Goal: Task Accomplishment & Management: Use online tool/utility

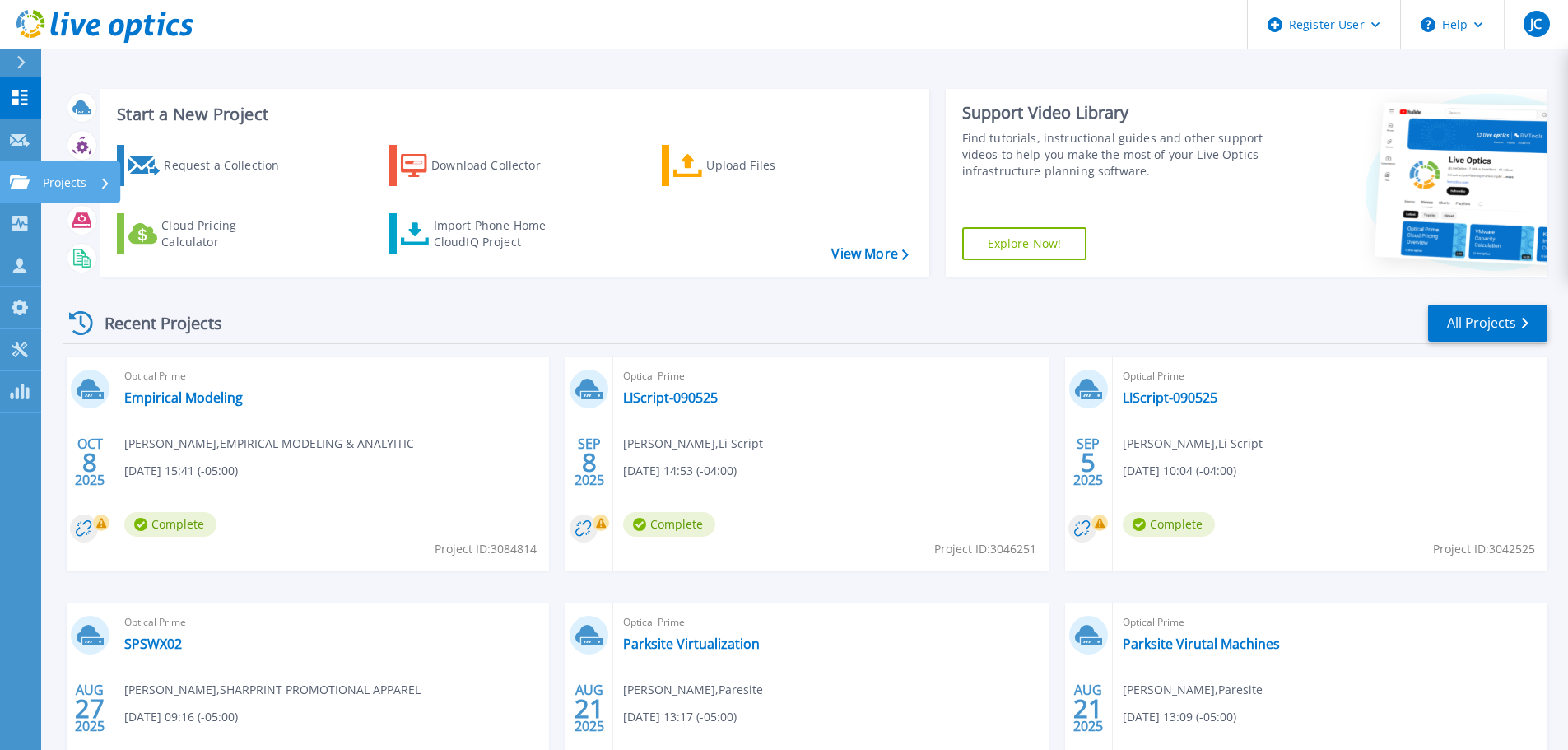
click at [32, 179] on link "Projects Projects" at bounding box center [20, 182] width 41 height 42
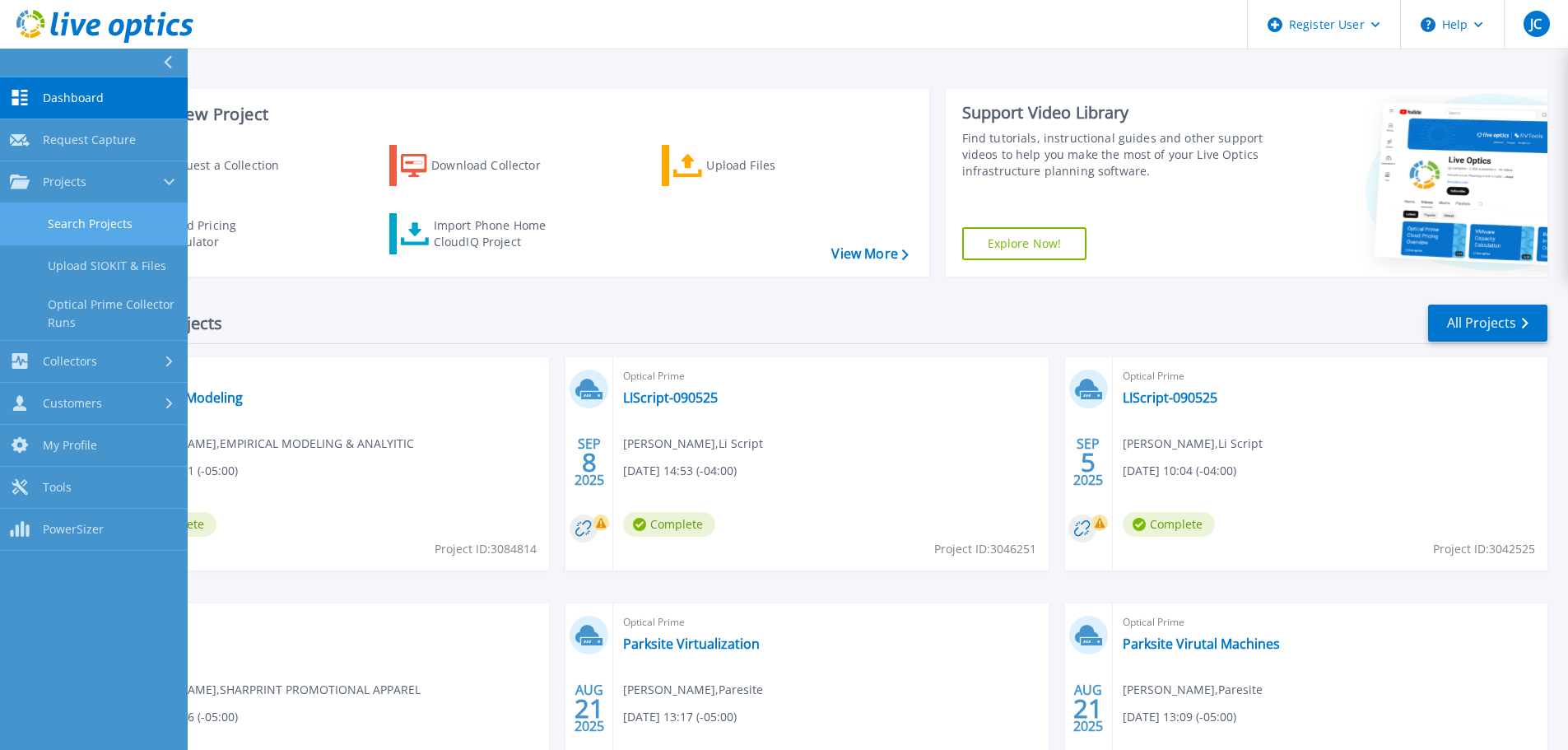
click at [89, 218] on link "Search Projects" at bounding box center [93, 224] width 187 height 42
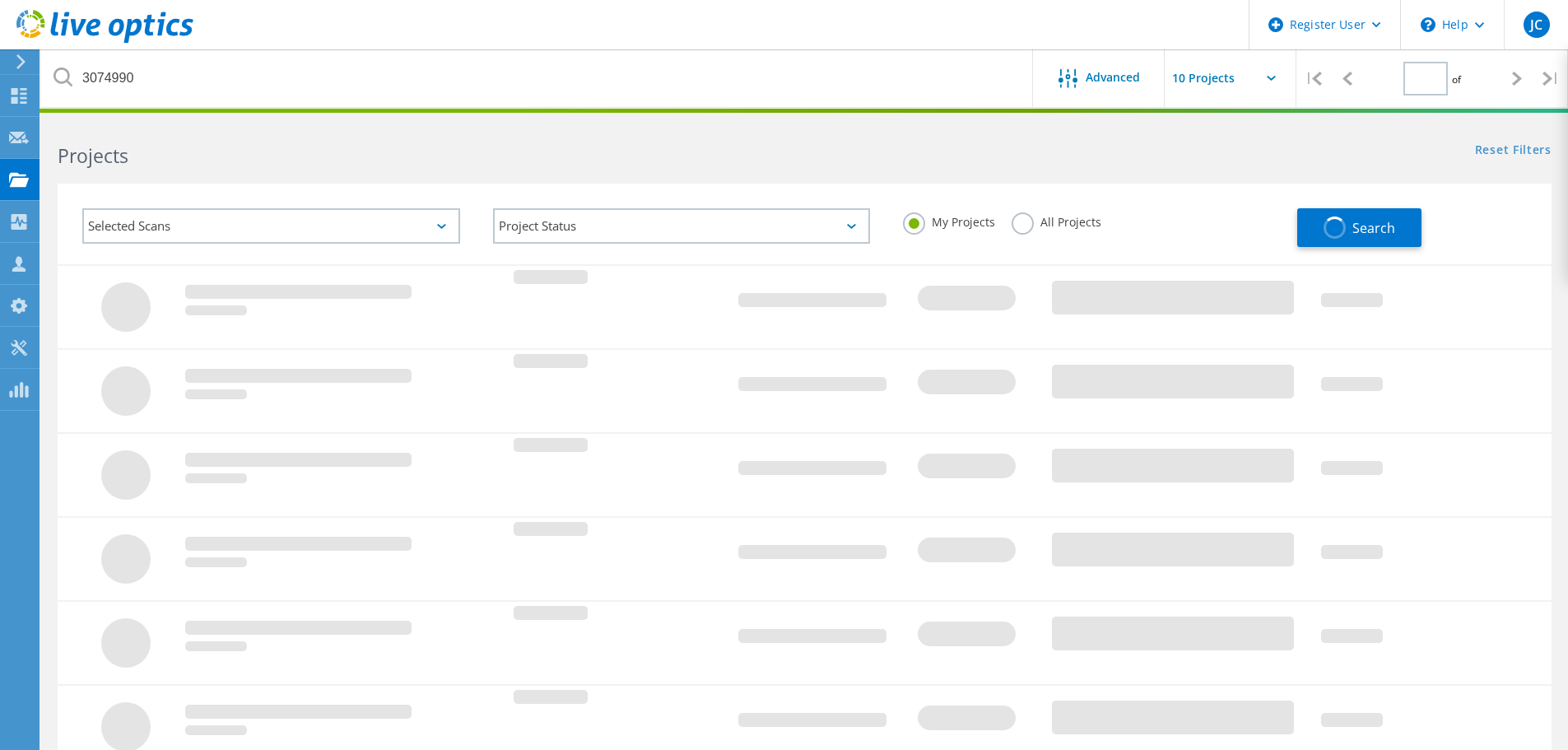
type input "1"
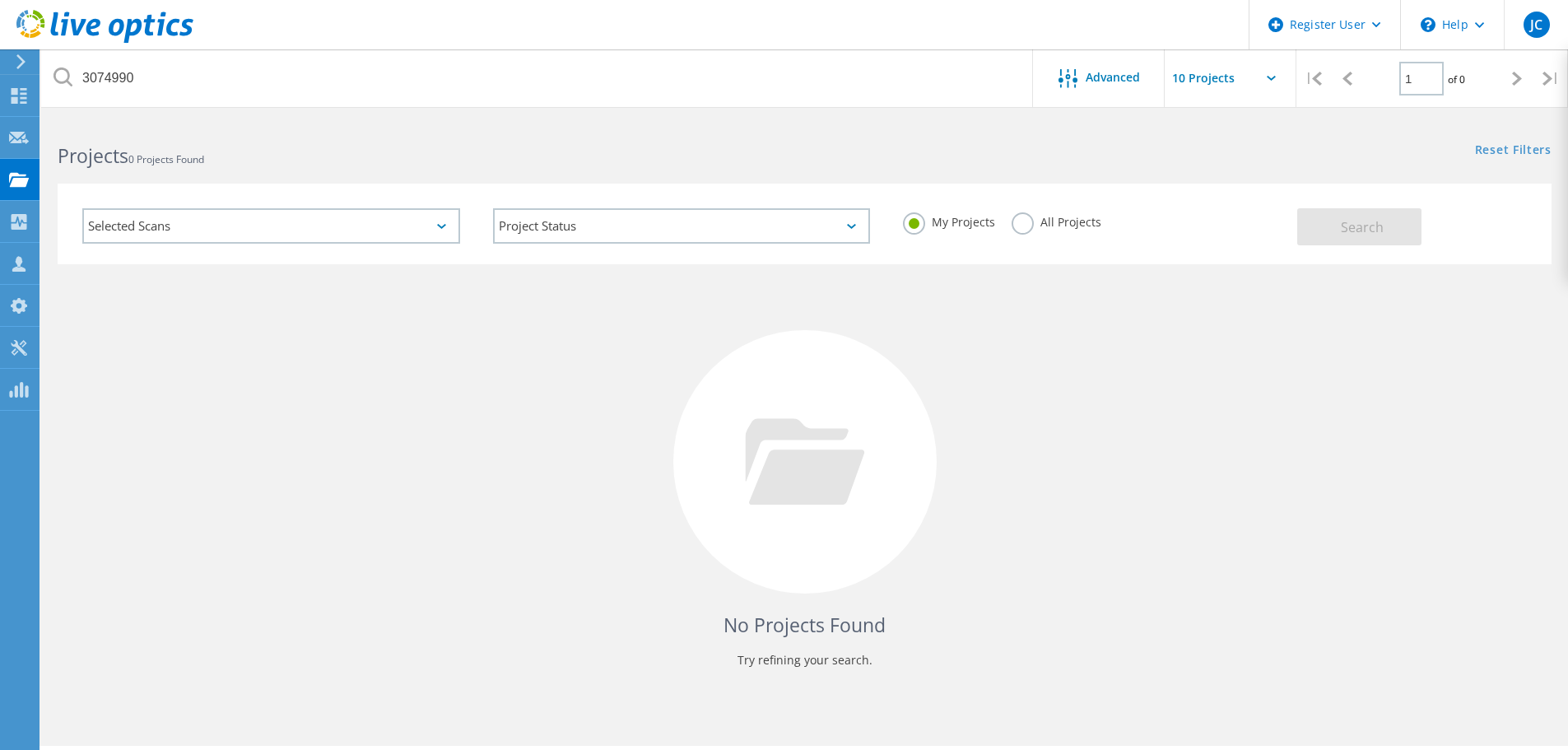
click at [1018, 221] on label "All Projects" at bounding box center [1056, 220] width 90 height 16
click at [0, 0] on input "All Projects" at bounding box center [0, 0] width 0 height 0
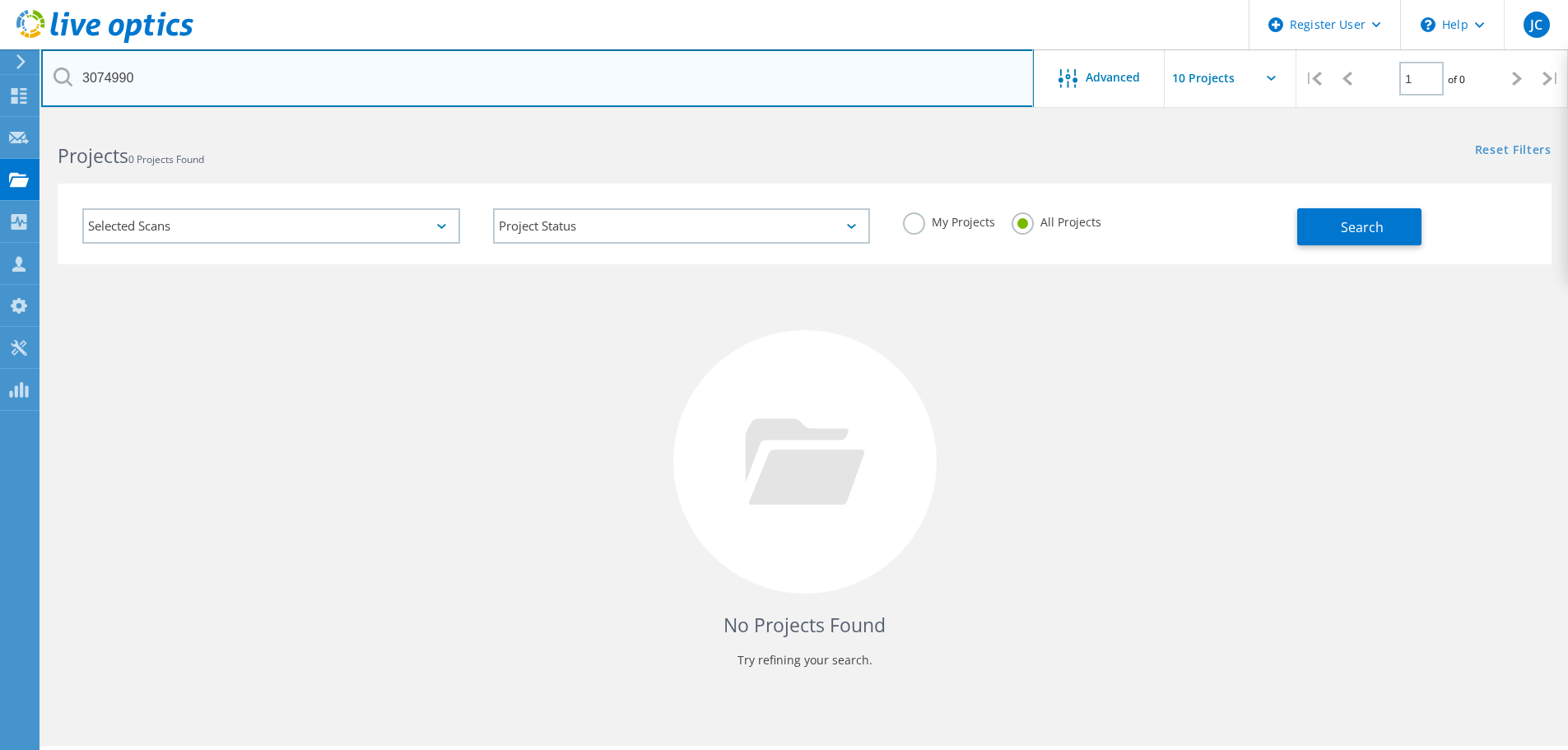
click at [275, 82] on input "3074990" at bounding box center [537, 78] width 992 height 58
drag, startPoint x: 275, startPoint y: 82, endPoint x: 0, endPoint y: 85, distance: 275.0
click at [0, 119] on div "Register User \n Help Explore Helpful Articles Contact Support JC Dell User Jac…" at bounding box center [784, 457] width 1568 height 676
drag, startPoint x: 149, startPoint y: 81, endPoint x: 74, endPoint y: 75, distance: 75.2
click at [74, 75] on input "3074990" at bounding box center [537, 78] width 992 height 58
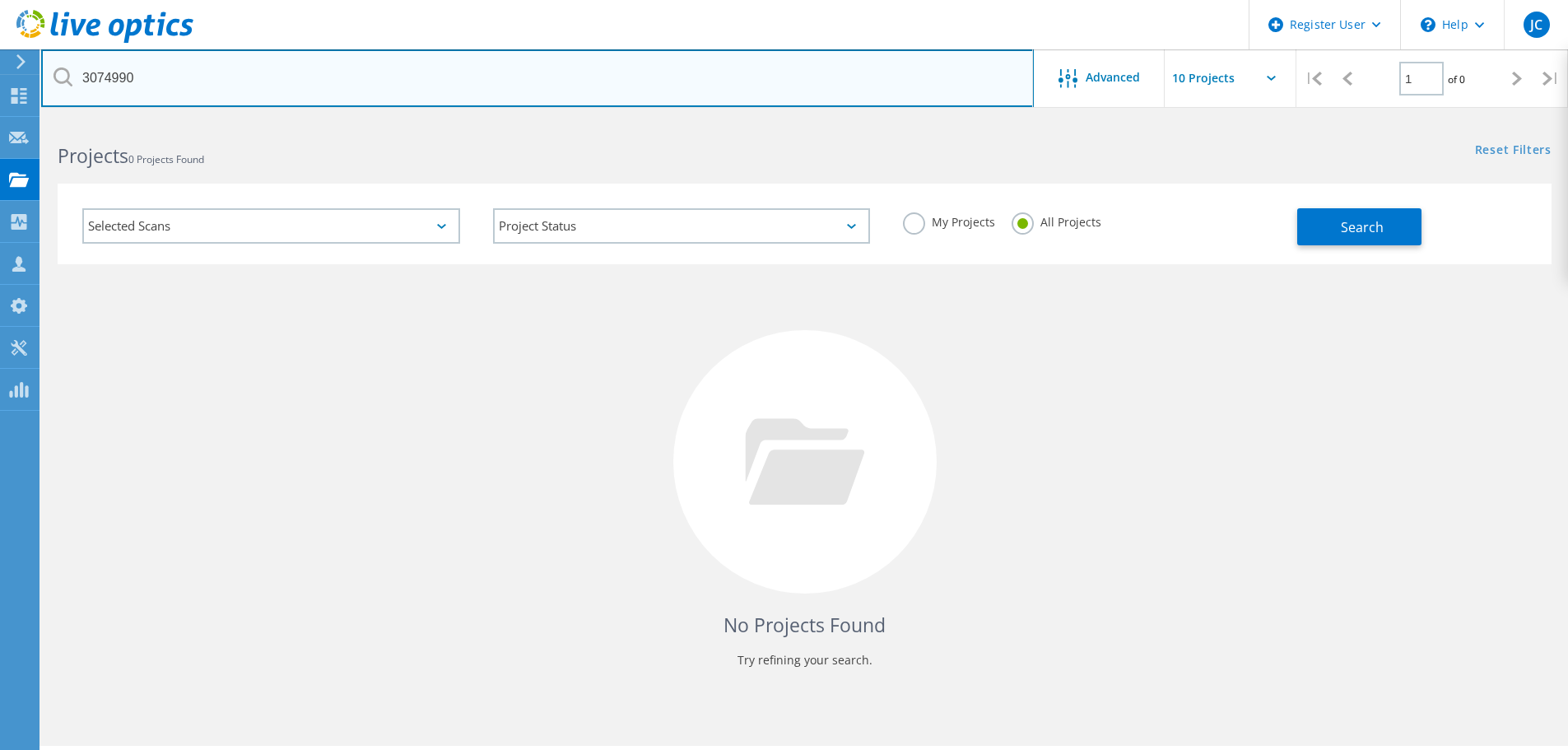
paste input "jeff@bentondcs.com"
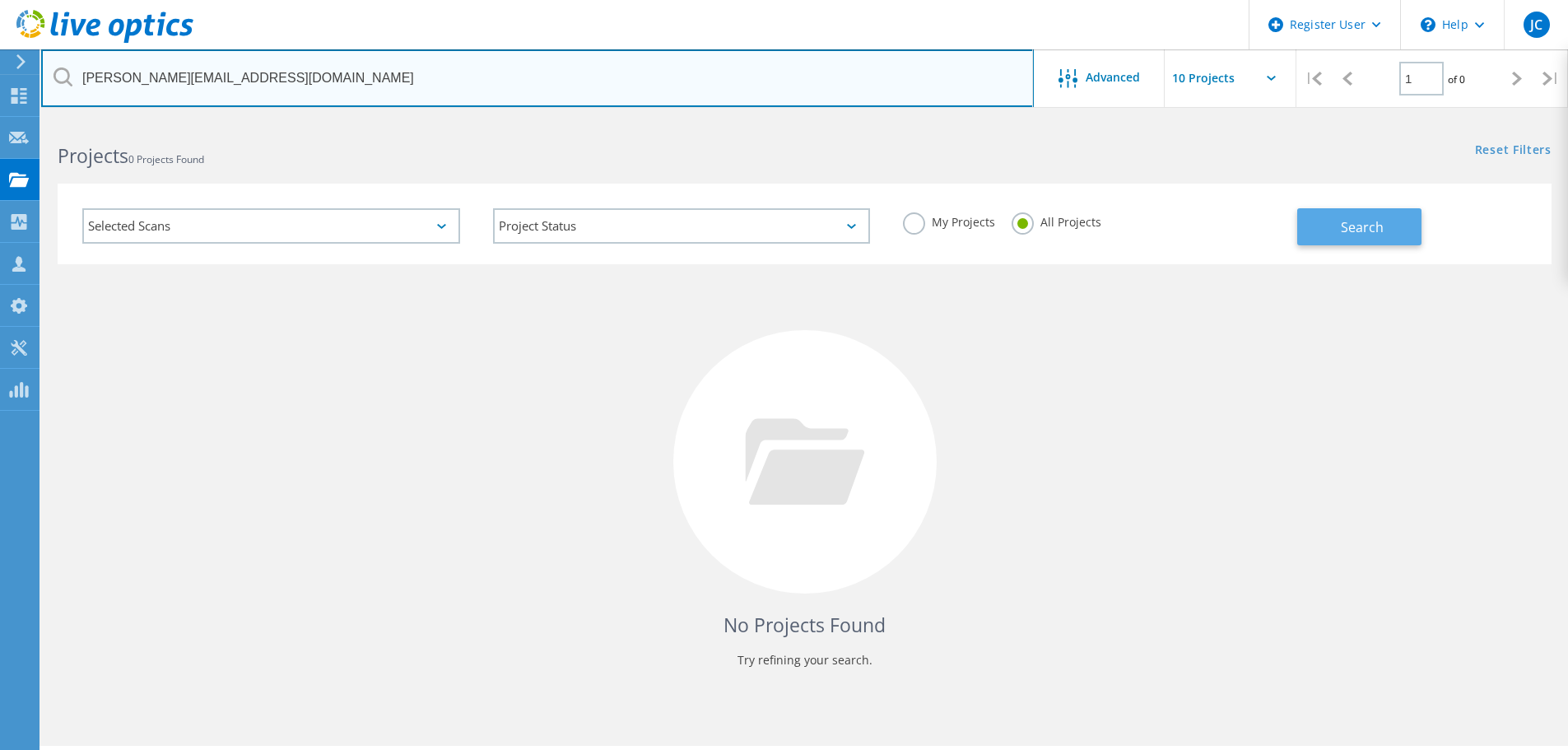
type input "jeff@bentondcs.com"
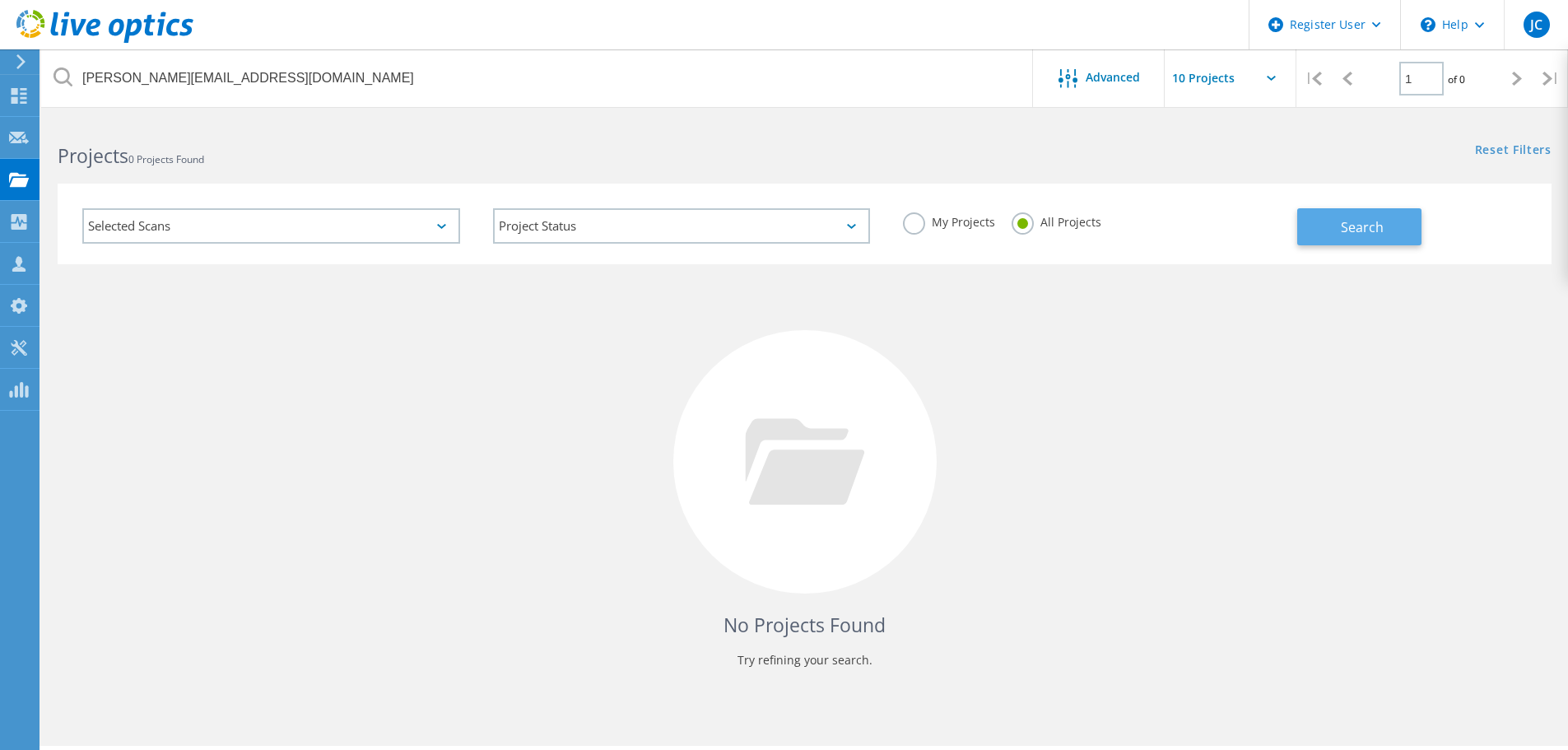
click at [1363, 232] on span "Search" at bounding box center [1362, 228] width 43 height 18
